Goal: Information Seeking & Learning: Understand process/instructions

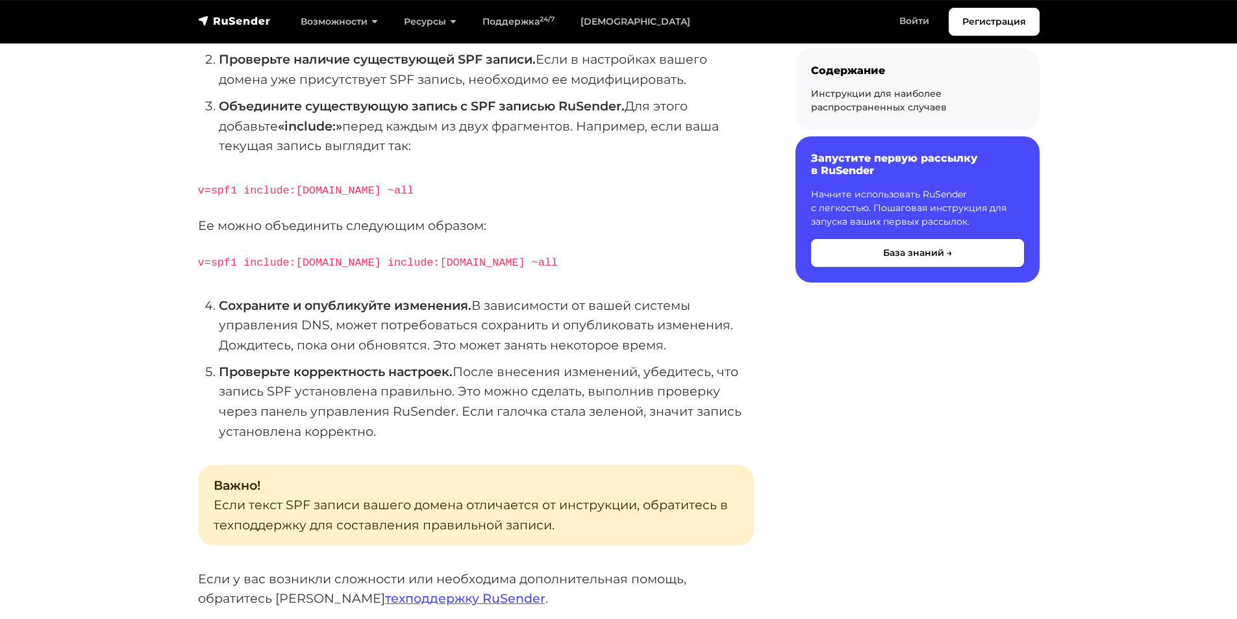
scroll to position [455, 0]
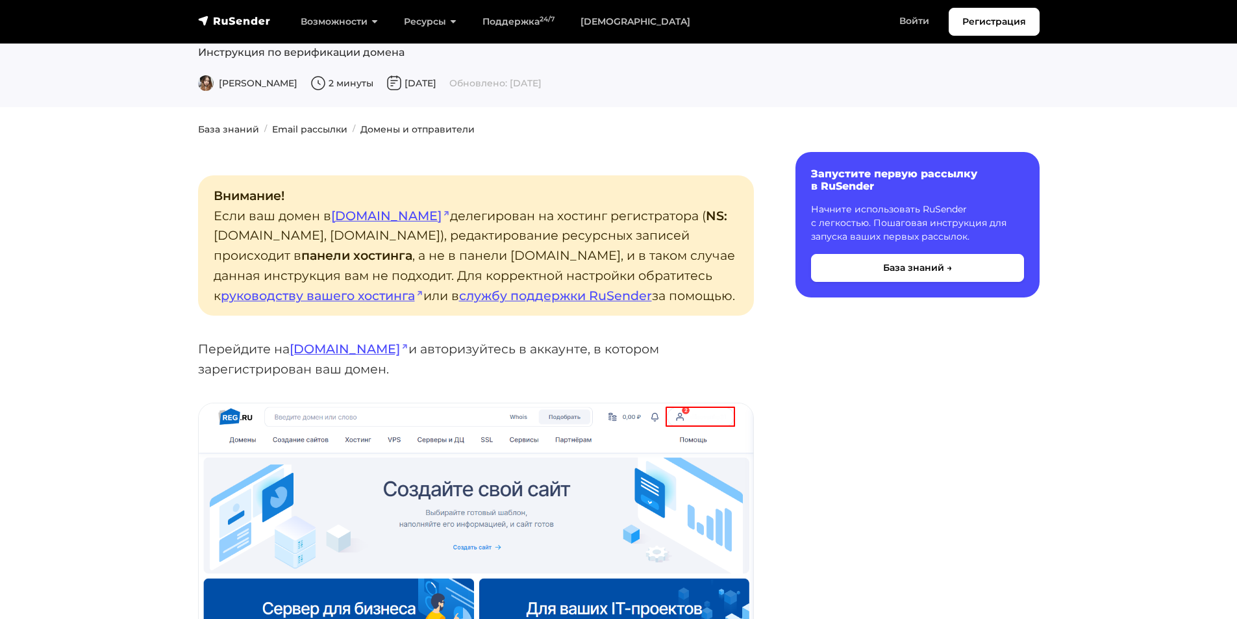
scroll to position [195, 0]
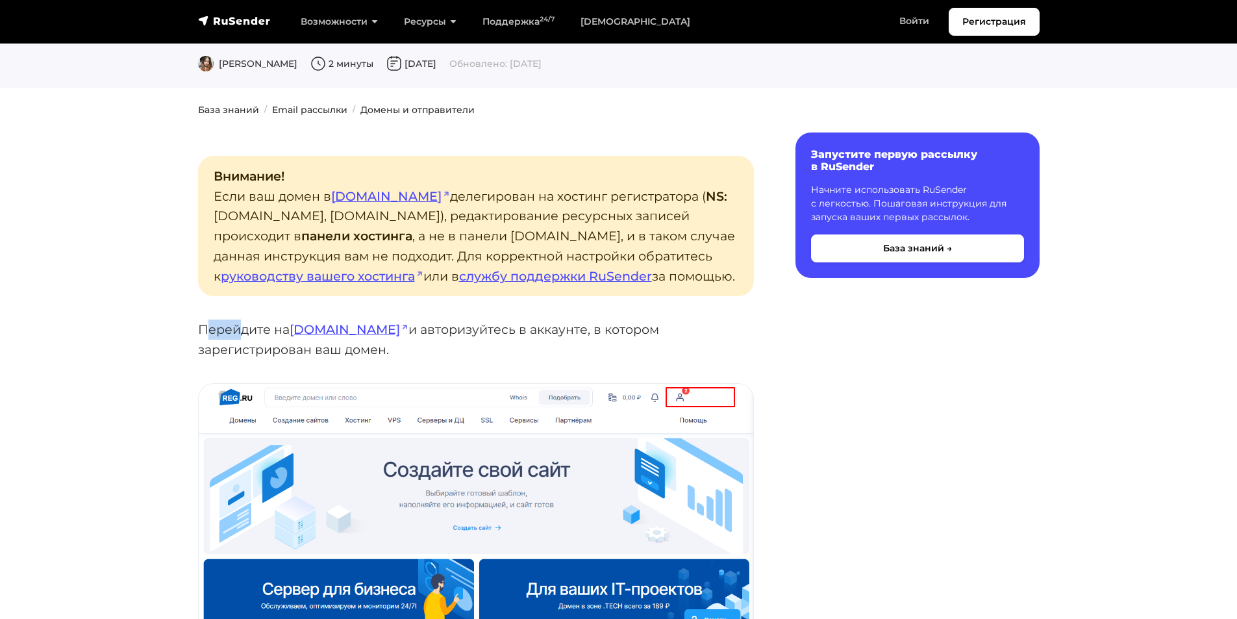
drag, startPoint x: 206, startPoint y: 309, endPoint x: 240, endPoint y: 306, distance: 33.9
click at [240, 320] on p "Перейдите на [DOMAIN_NAME] и авторизуйтесь в [GEOGRAPHIC_DATA], в котором зарег…" at bounding box center [476, 340] width 556 height 40
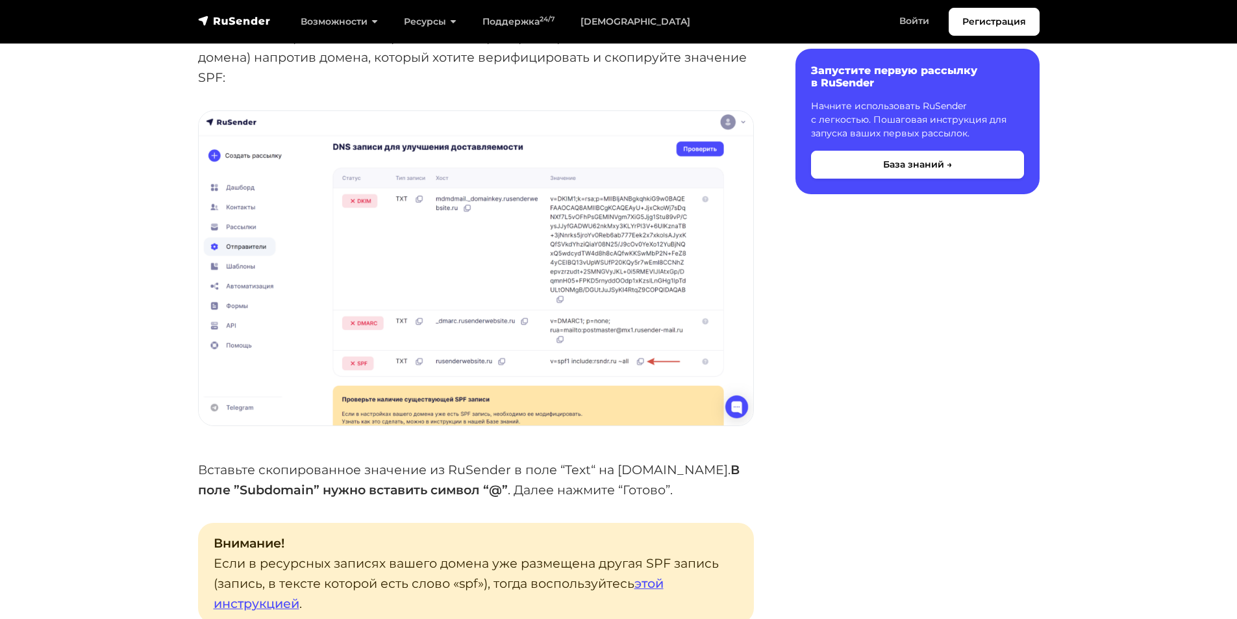
scroll to position [2273, 0]
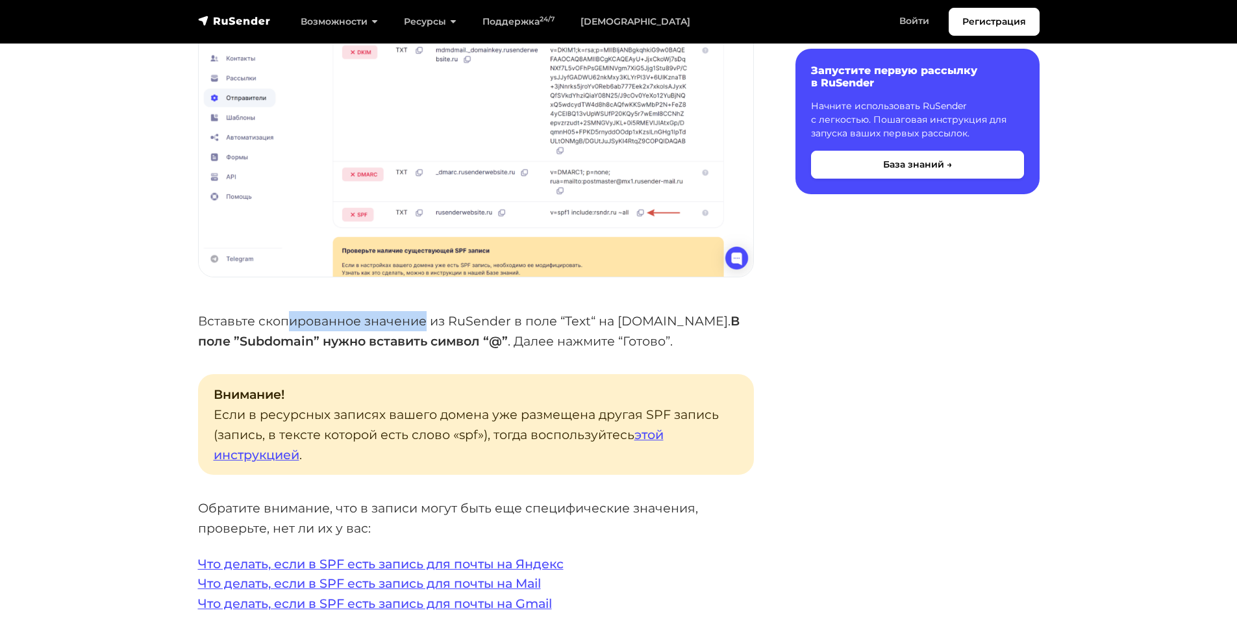
drag, startPoint x: 285, startPoint y: 294, endPoint x: 424, endPoint y: 304, distance: 139.3
click at [424, 311] on p "Вставьте скопированное значение из RuSender в поле “Text“ на [DOMAIN_NAME]. В п…" at bounding box center [476, 331] width 556 height 40
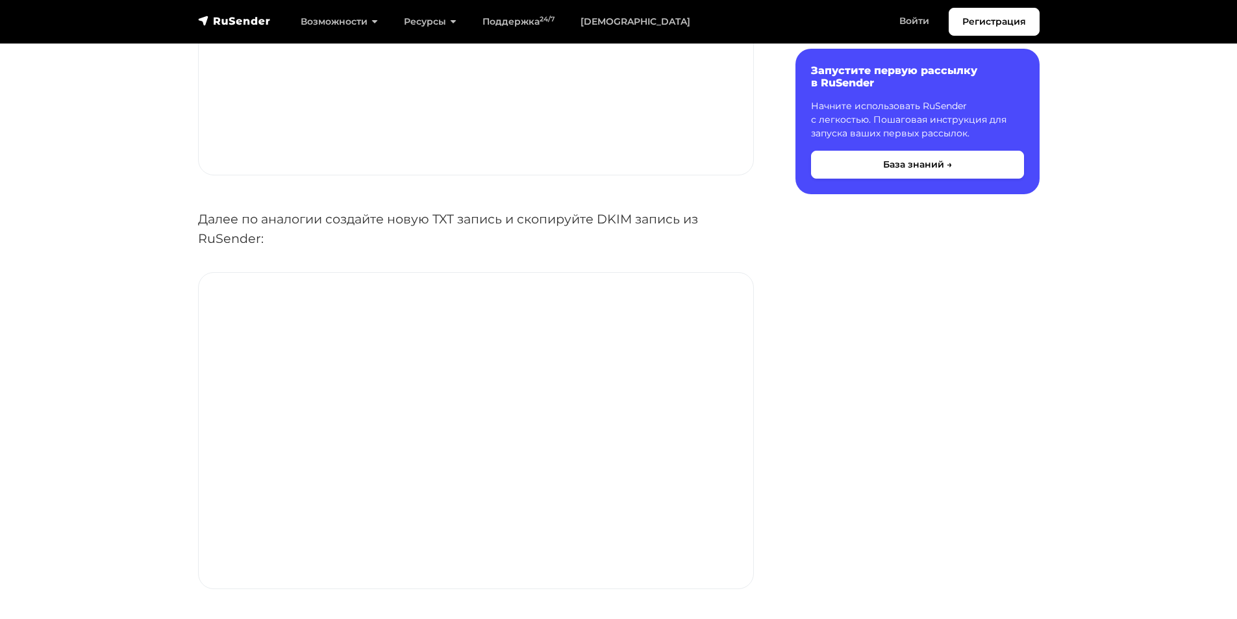
scroll to position [3832, 0]
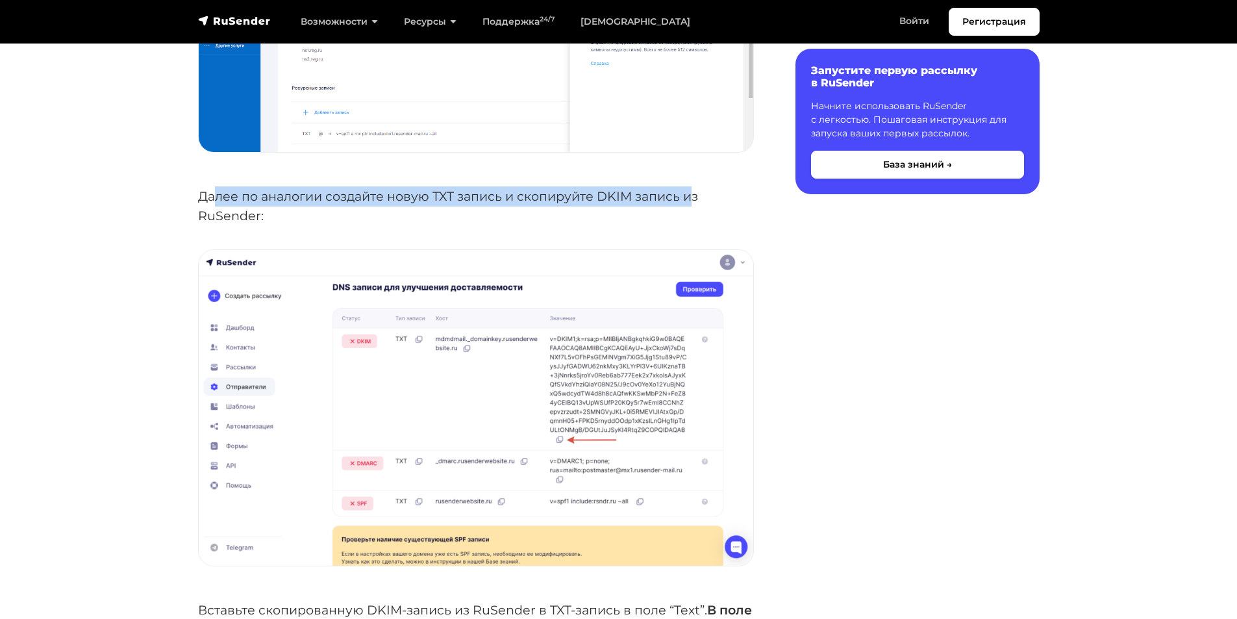
drag, startPoint x: 215, startPoint y: 167, endPoint x: 689, endPoint y: 178, distance: 473.6
click at [693, 186] on p "Далее по аналогии создайте новую TXT запись и скопируйте DKIM запись из RuSende…" at bounding box center [476, 206] width 556 height 40
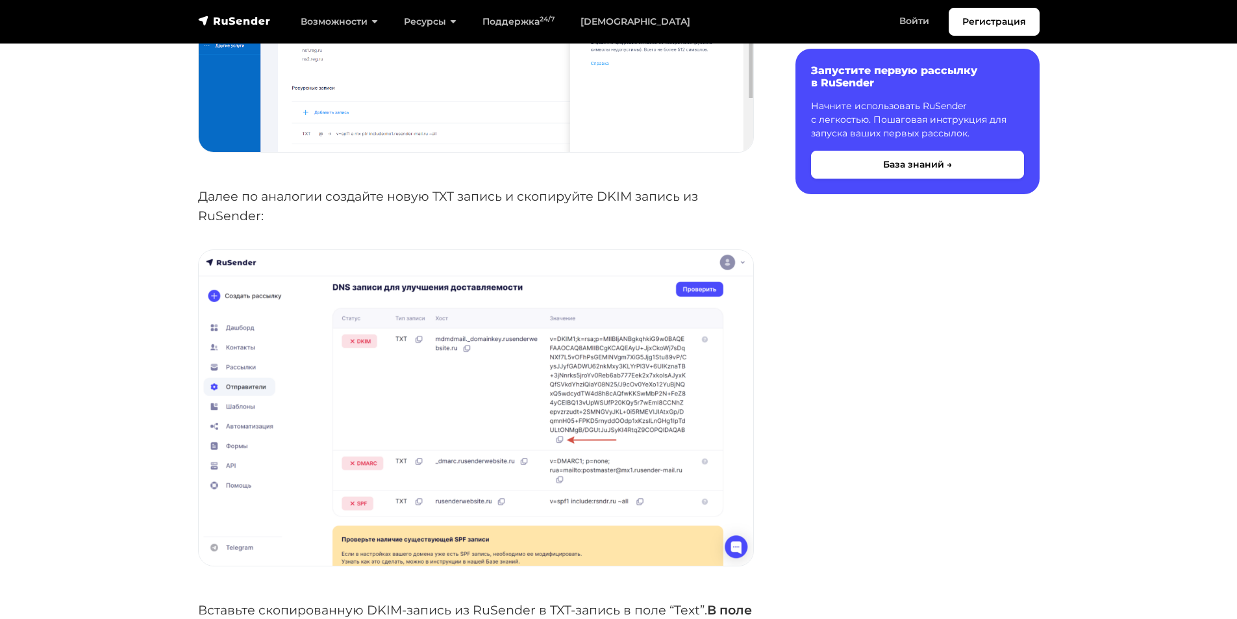
click at [657, 186] on p "Далее по аналогии создайте новую TXT запись и скопируйте DKIM запись из RuSende…" at bounding box center [476, 206] width 556 height 40
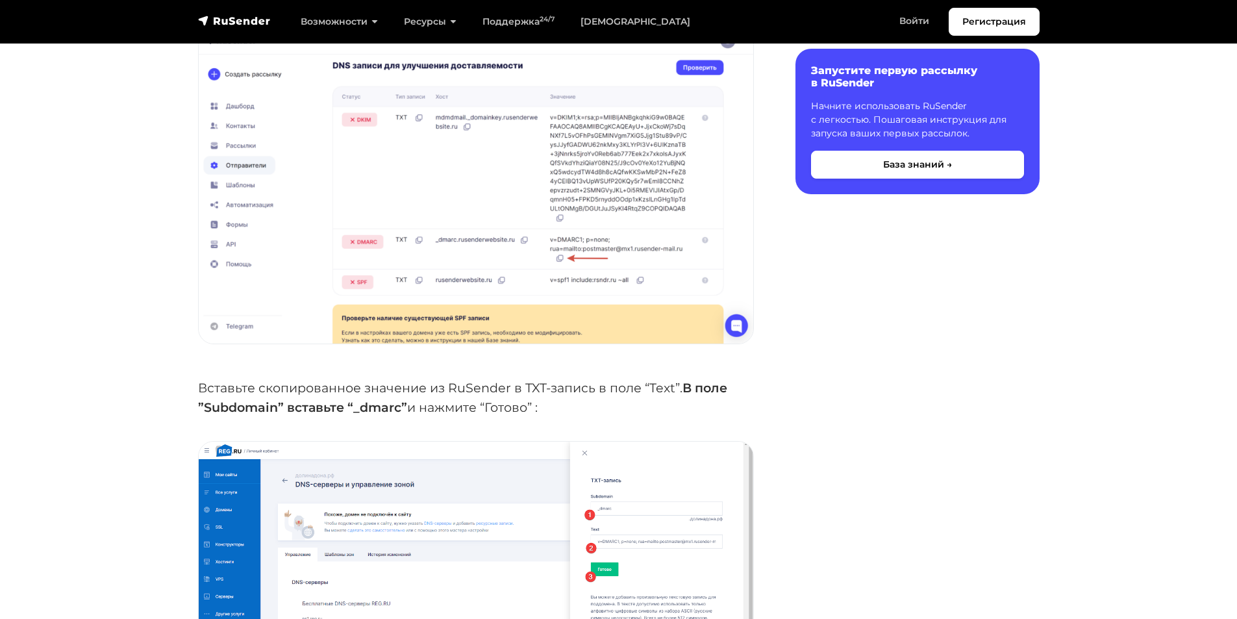
scroll to position [3248, 0]
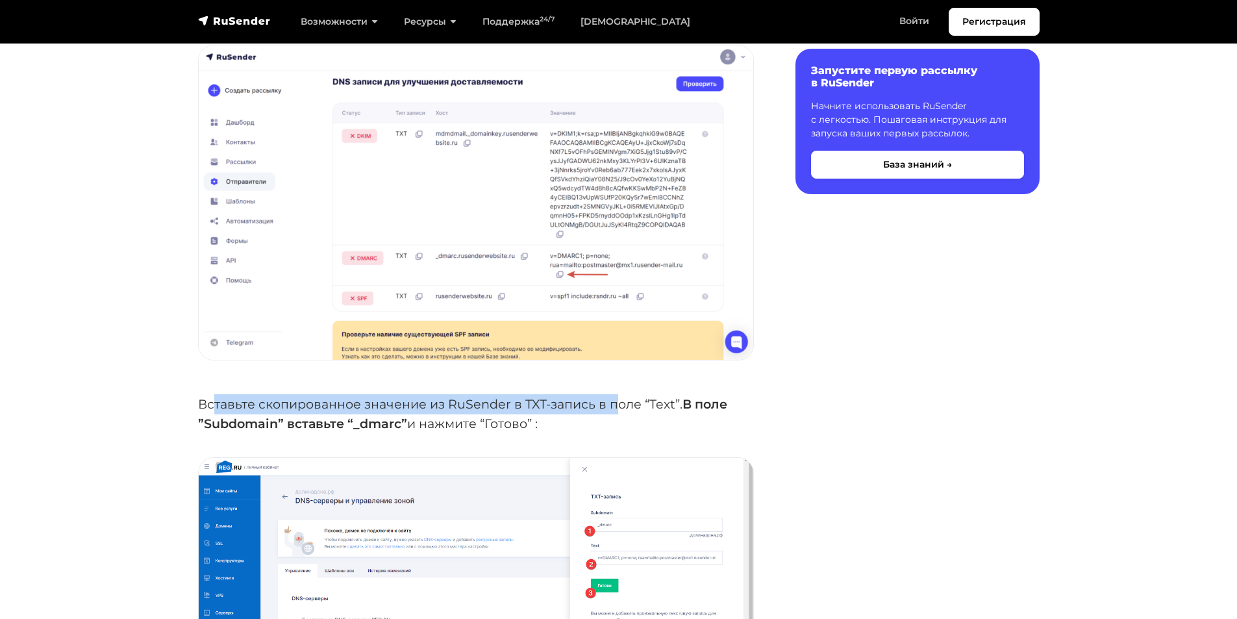
drag, startPoint x: 216, startPoint y: 380, endPoint x: 614, endPoint y: 375, distance: 398.9
click at [614, 394] on p "Вставьте скопированное значение из RuSender в TXT-запись в поле “Text”. В поле …" at bounding box center [476, 414] width 556 height 40
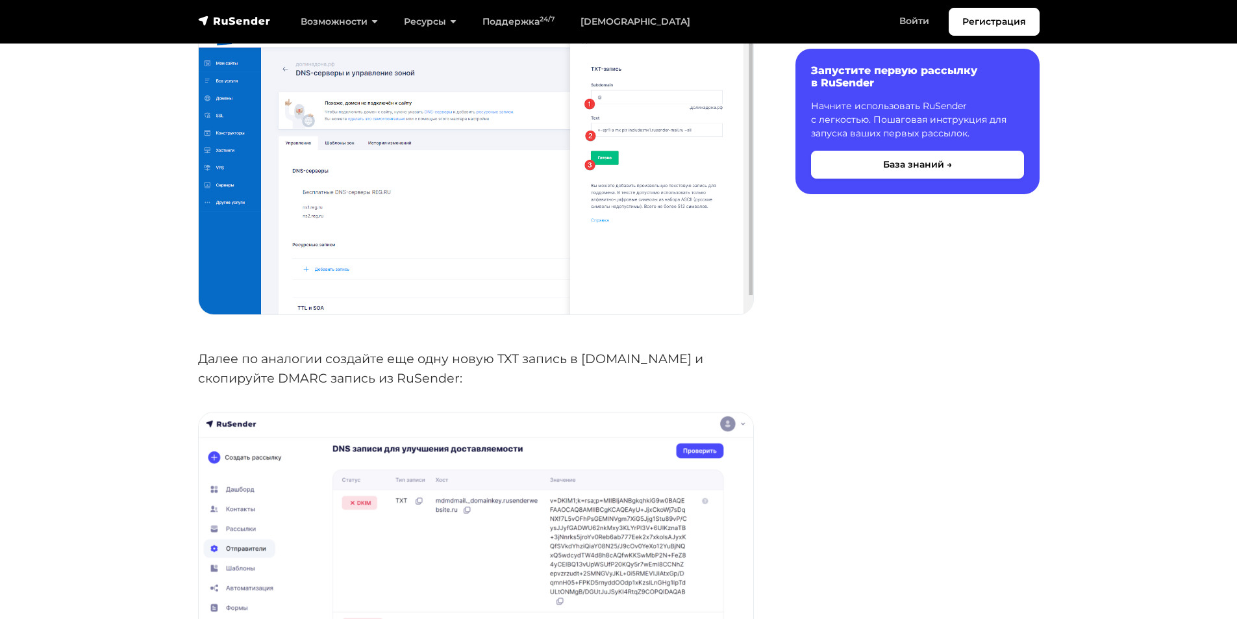
scroll to position [2858, 0]
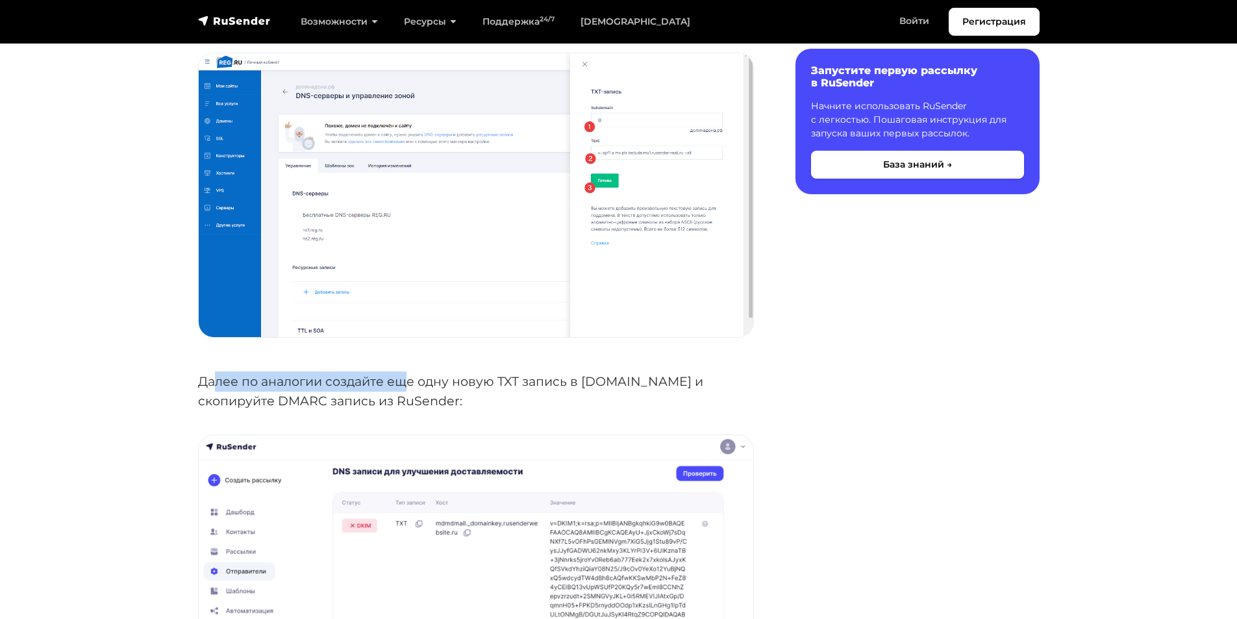
drag, startPoint x: 218, startPoint y: 352, endPoint x: 405, endPoint y: 360, distance: 186.6
click at [405, 372] on p "Далее по аналогии создайте еще одну новую TXT запись в [DOMAIN_NAME] и скопируй…" at bounding box center [476, 392] width 556 height 40
click at [447, 378] on p "Далее по аналогии создайте еще одну новую TXT запись в [DOMAIN_NAME] и скопируй…" at bounding box center [476, 392] width 556 height 40
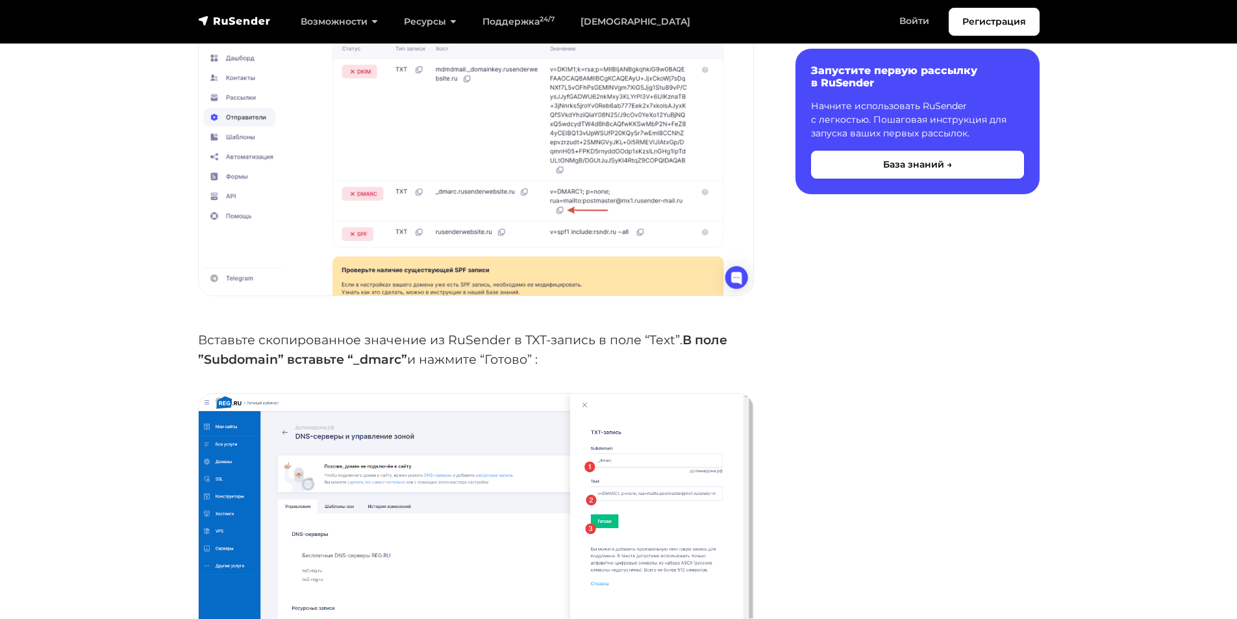
scroll to position [3313, 0]
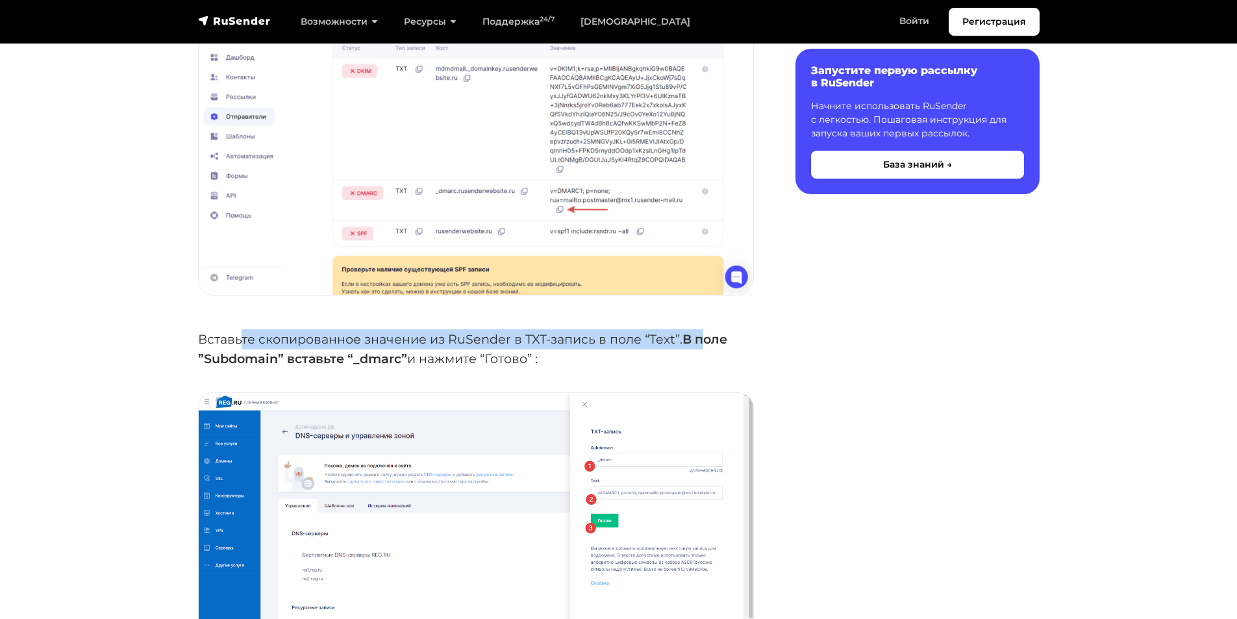
drag, startPoint x: 243, startPoint y: 314, endPoint x: 709, endPoint y: 306, distance: 466.4
click at [709, 329] on p "Вставьте скопированное значение из RuSender в TXT-запись в поле “Text”. В поле …" at bounding box center [476, 349] width 556 height 40
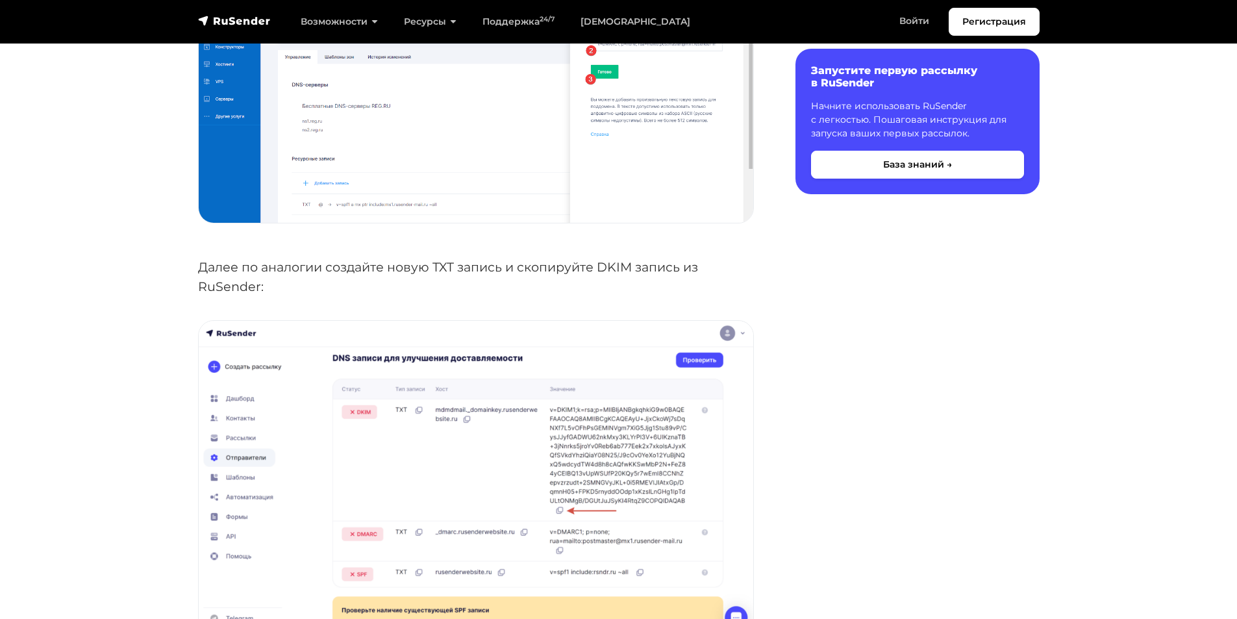
scroll to position [3767, 0]
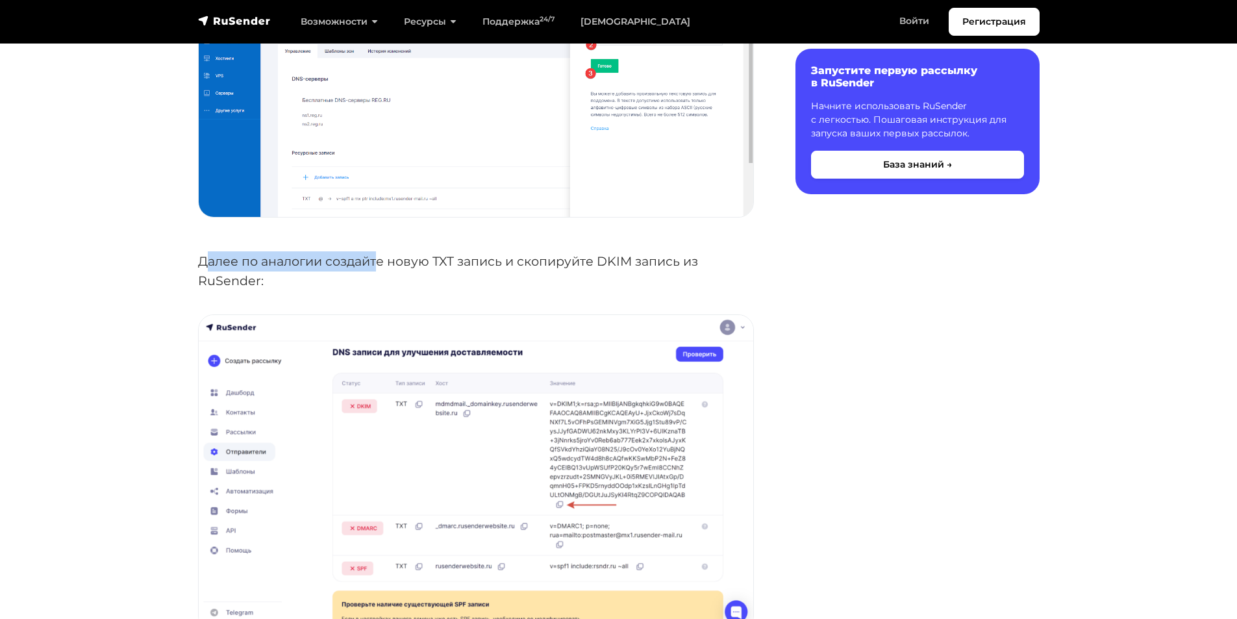
drag, startPoint x: 210, startPoint y: 236, endPoint x: 378, endPoint y: 237, distance: 167.6
click at [378, 251] on p "Далее по аналогии создайте новую TXT запись и скопируйте DKIM запись из RuSende…" at bounding box center [476, 271] width 556 height 40
click at [410, 251] on p "Далее по аналогии создайте новую TXT запись и скопируйте DKIM запись из RuSende…" at bounding box center [476, 271] width 556 height 40
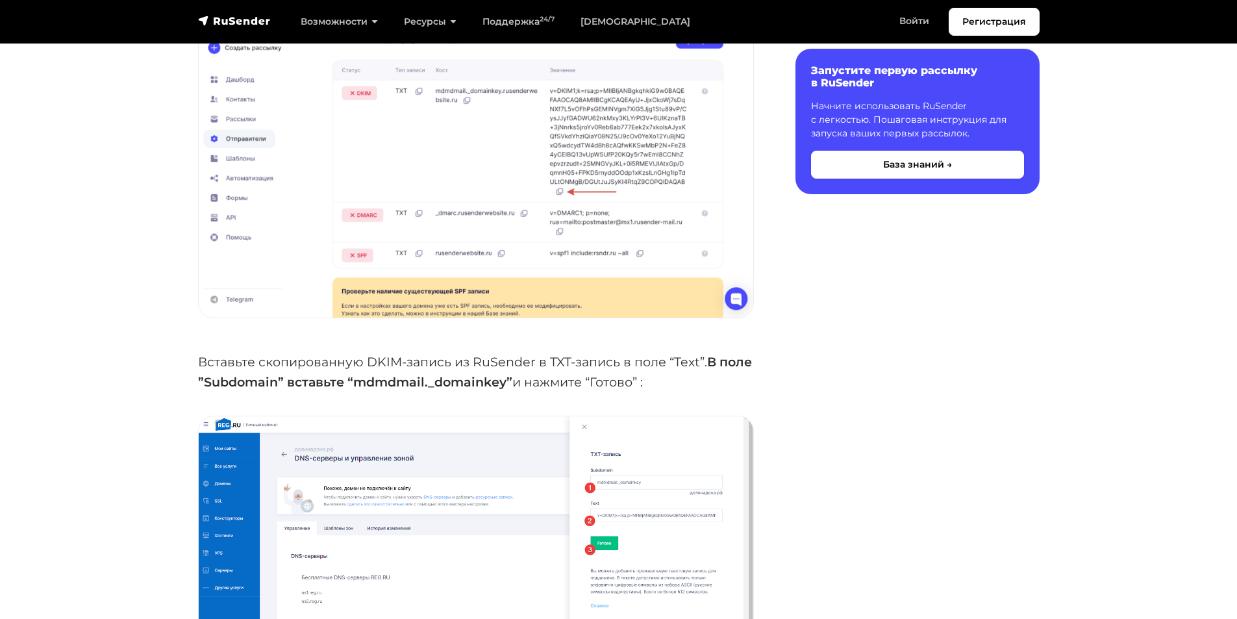
scroll to position [4092, 0]
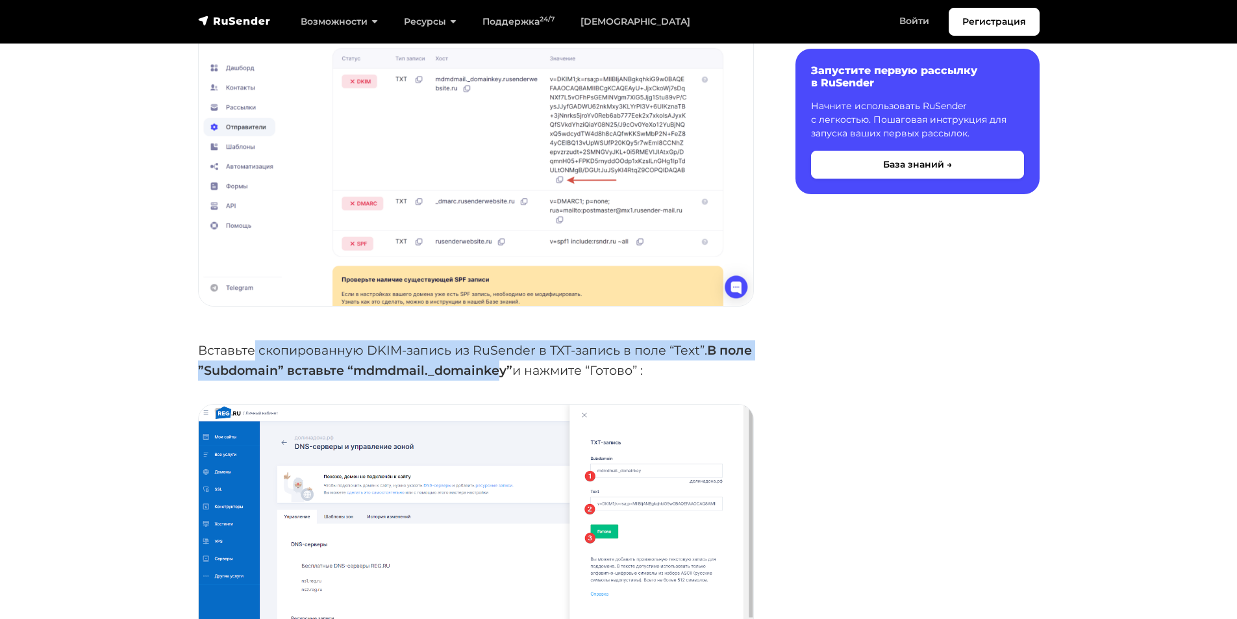
drag, startPoint x: 253, startPoint y: 327, endPoint x: 536, endPoint y: 347, distance: 283.2
click at [536, 347] on p "Вставьте скопированную DKIM-запись из RuSender в TXT-запись в поле “Text”. В по…" at bounding box center [476, 360] width 556 height 40
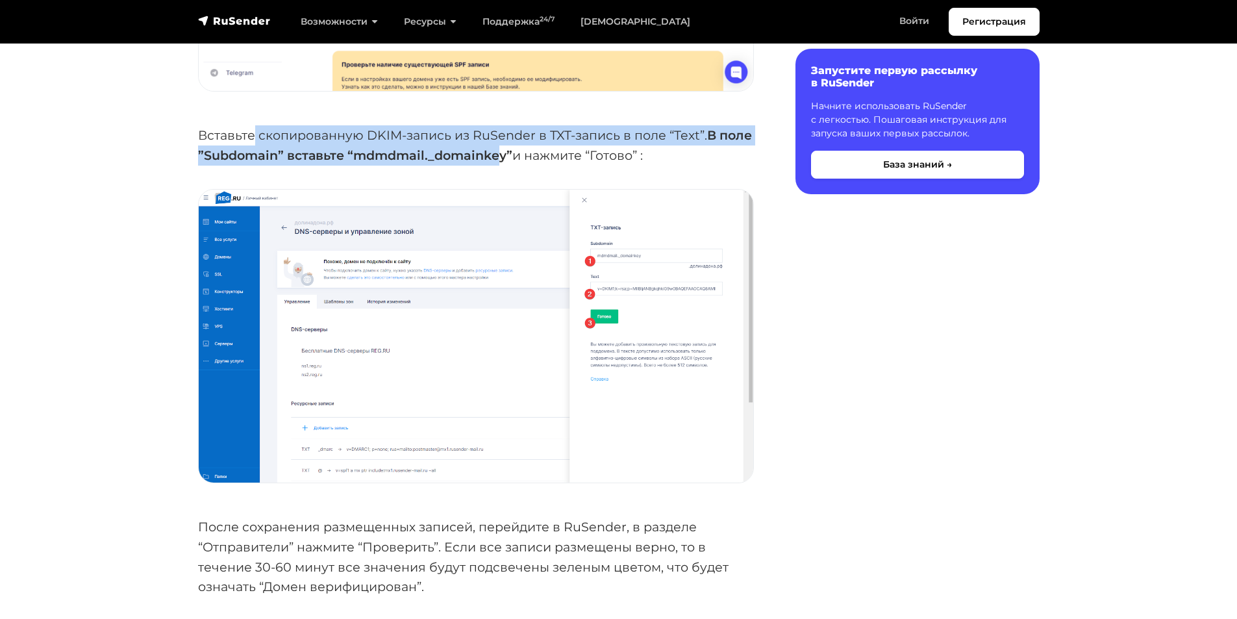
scroll to position [4287, 0]
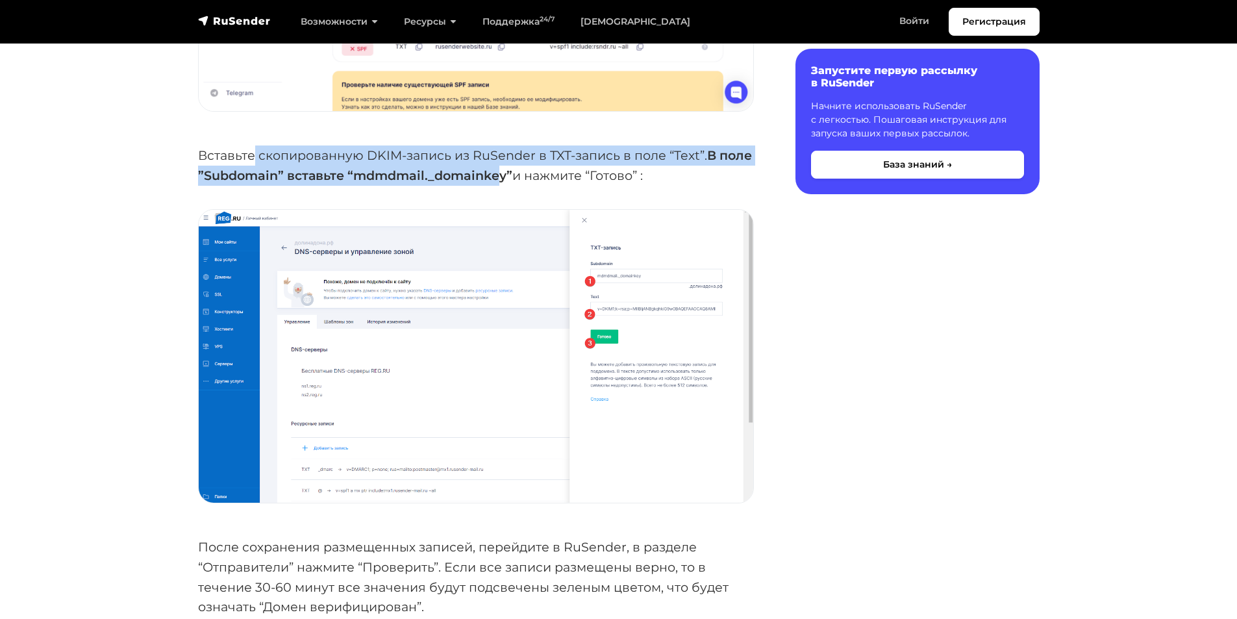
click at [657, 297] on img at bounding box center [476, 357] width 555 height 294
click at [607, 278] on img at bounding box center [476, 357] width 555 height 294
click at [574, 255] on img at bounding box center [476, 357] width 555 height 294
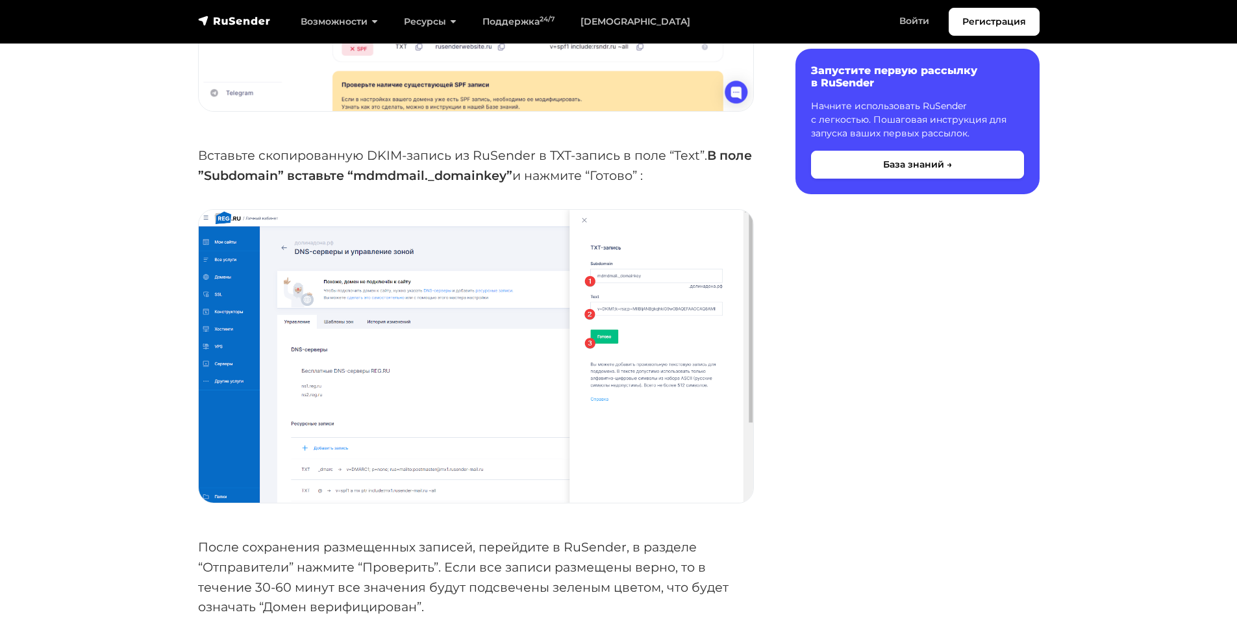
drag, startPoint x: 391, startPoint y: 149, endPoint x: 542, endPoint y: 157, distance: 150.9
click at [542, 157] on p "Вставьте скопированную DKIM-запись из RuSender в TXT-запись в поле “Text”. В по…" at bounding box center [476, 165] width 556 height 40
copy strong "mdmdmail._domainkey"
click at [413, 149] on strong "В поле ”Subdomain” вставьте “mdmdmail._domainkey”" at bounding box center [475, 165] width 554 height 36
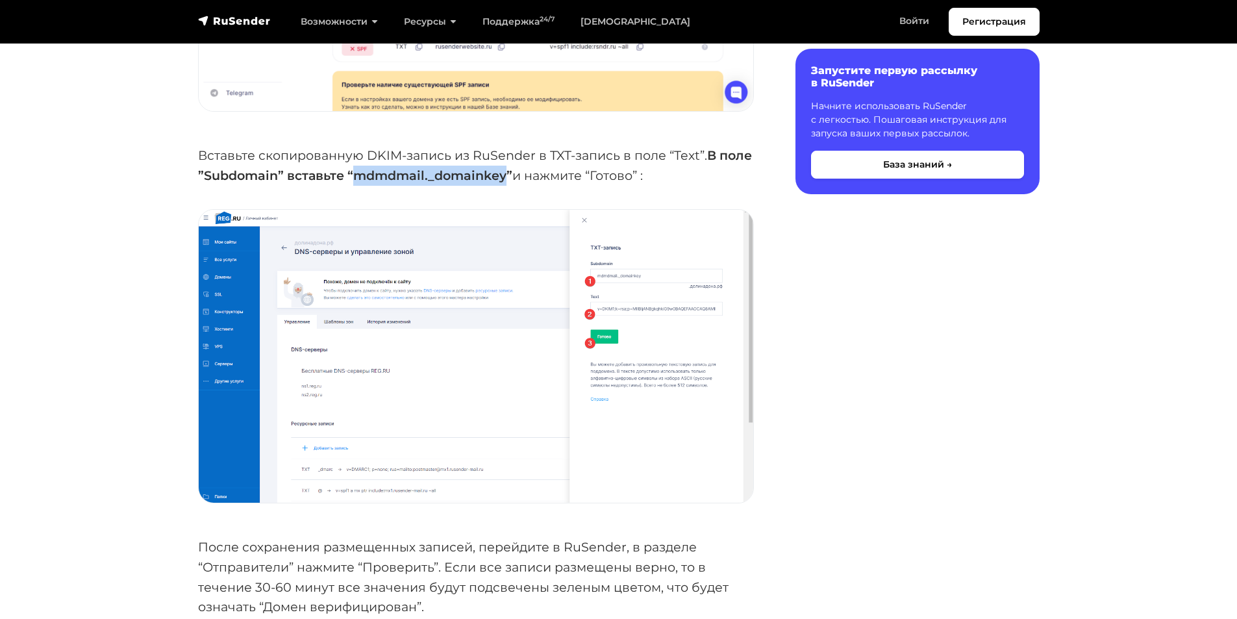
drag, startPoint x: 392, startPoint y: 147, endPoint x: 540, endPoint y: 153, distance: 148.2
click at [540, 153] on strong "В поле ”Subdomain” вставьте “mdmdmail._domainkey”" at bounding box center [475, 165] width 554 height 36
copy strong "mdmdmail._domainkey"
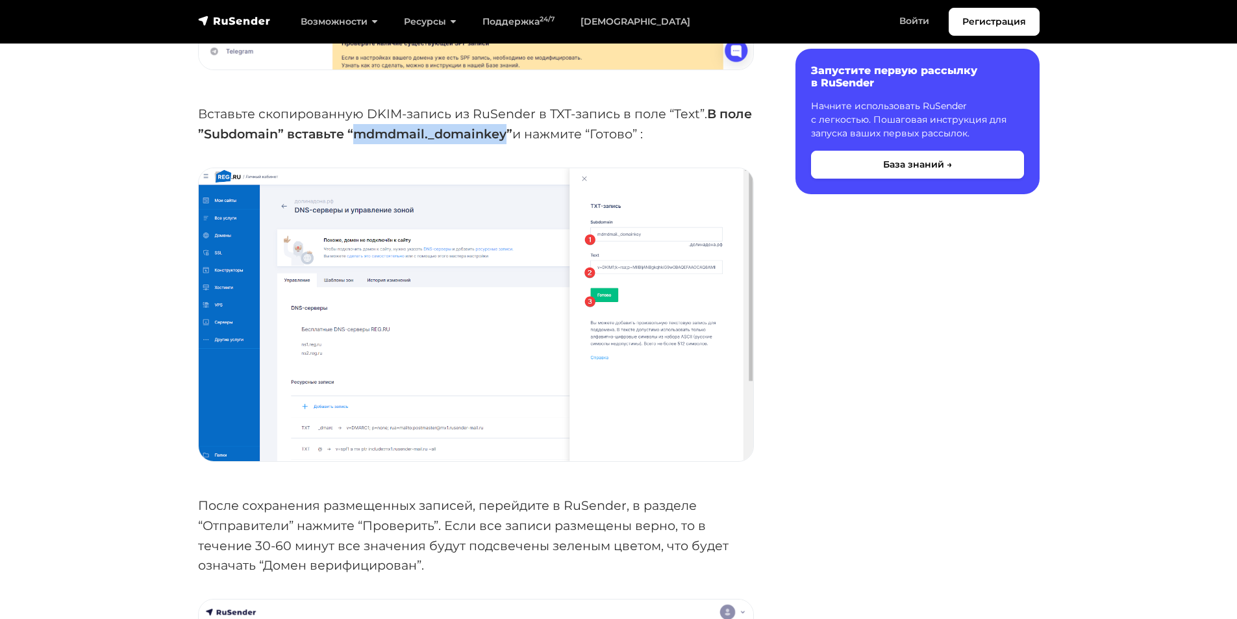
scroll to position [4352, 0]
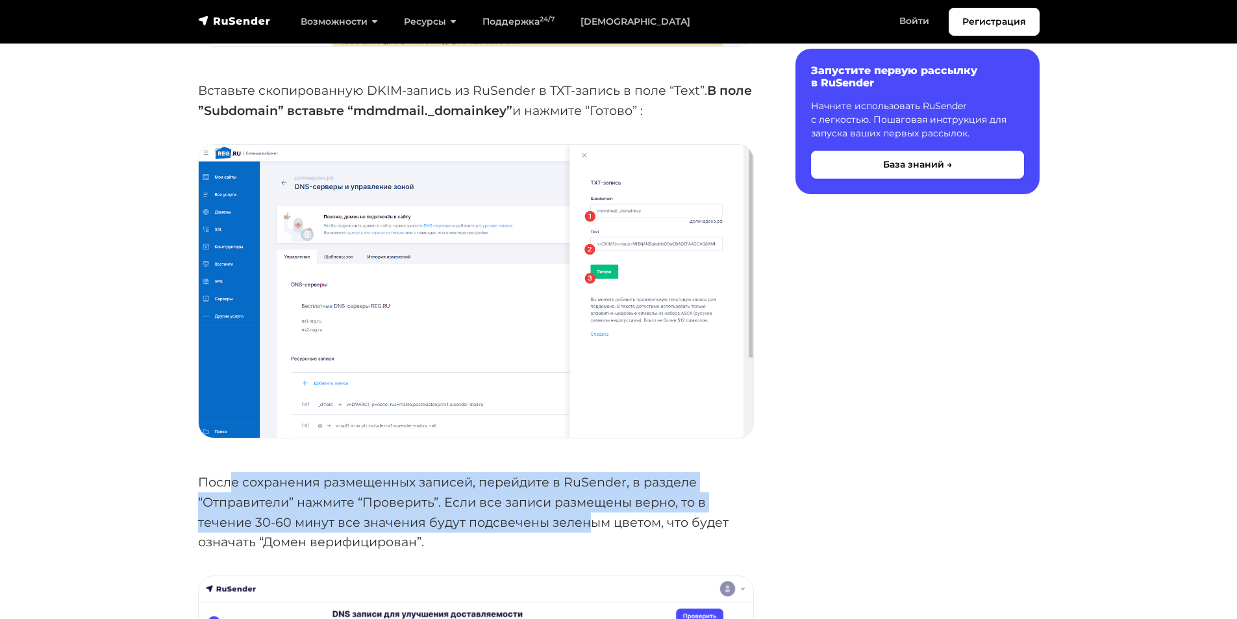
drag, startPoint x: 233, startPoint y: 447, endPoint x: 585, endPoint y: 498, distance: 355.7
click at [585, 498] on p "После сохранения размещенных записей, перейдите в RuSender, в разделе “Отправит…" at bounding box center [476, 512] width 556 height 80
